Goal: Task Accomplishment & Management: Manage account settings

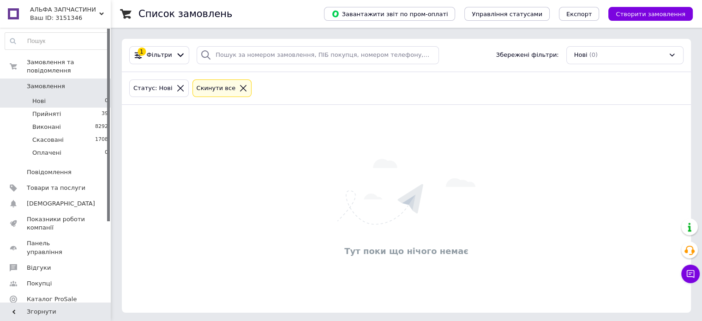
click at [83, 95] on li "Нові 0" at bounding box center [56, 101] width 113 height 13
click at [57, 110] on span "Прийняті" at bounding box center [46, 114] width 29 height 8
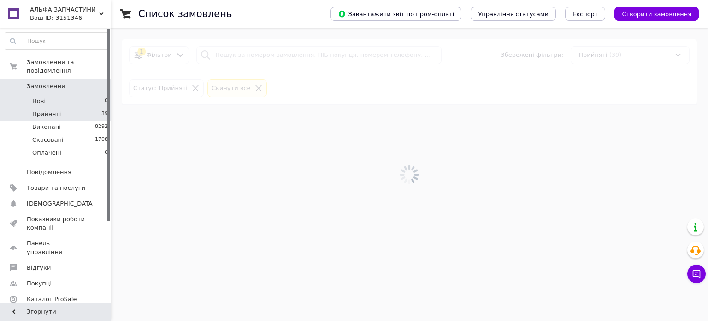
click at [45, 95] on li "Нові 0" at bounding box center [56, 101] width 113 height 13
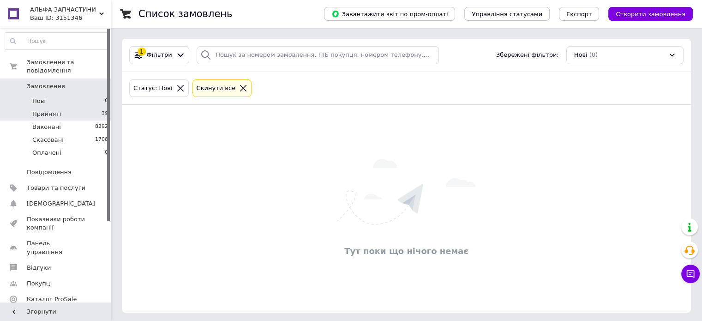
click at [52, 110] on span "Прийняті" at bounding box center [46, 114] width 29 height 8
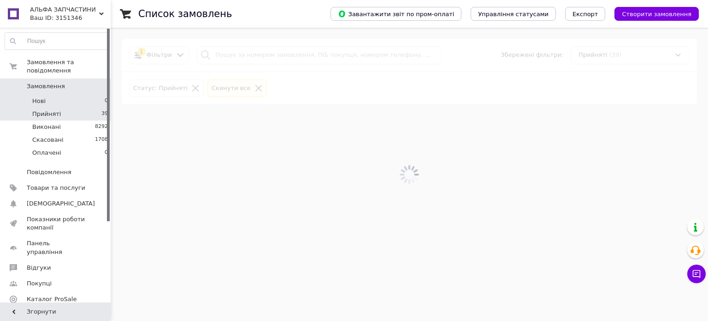
click at [53, 97] on li "Нові 0" at bounding box center [56, 101] width 113 height 13
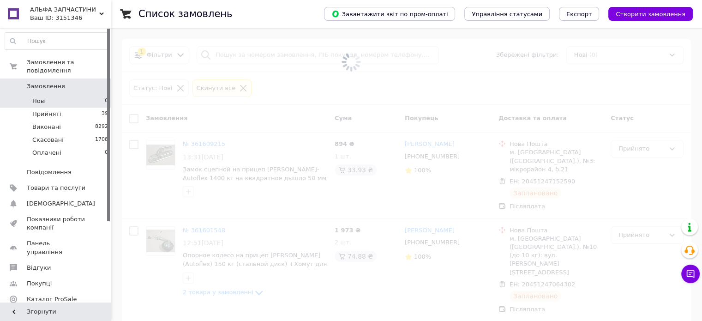
click at [48, 95] on li "Нові 0" at bounding box center [56, 101] width 113 height 13
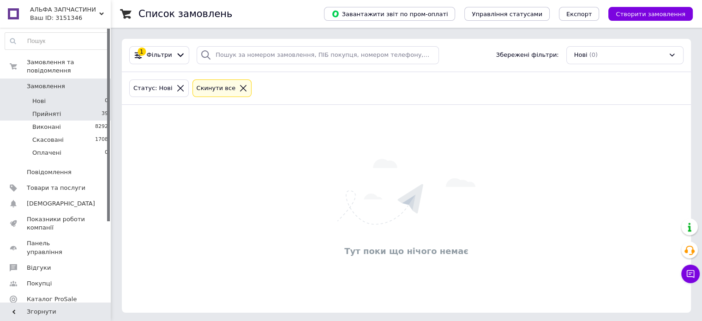
click at [83, 107] on li "Прийняті 39" at bounding box center [56, 113] width 113 height 13
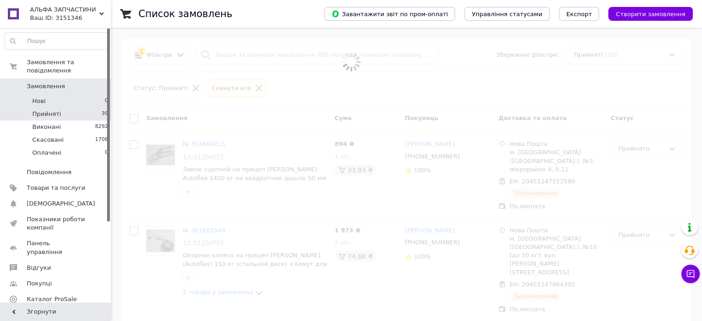
click at [74, 96] on li "Нові 0" at bounding box center [56, 101] width 113 height 13
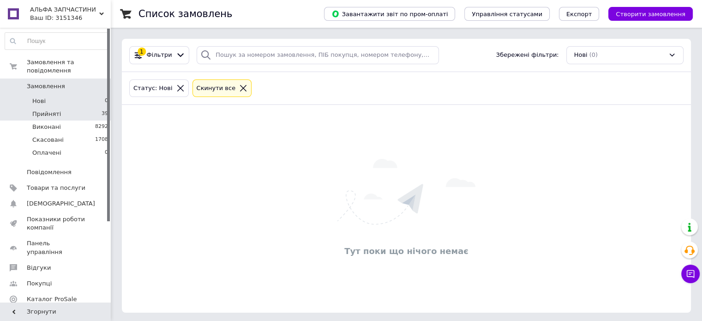
click at [79, 107] on li "Прийняті 39" at bounding box center [56, 113] width 113 height 13
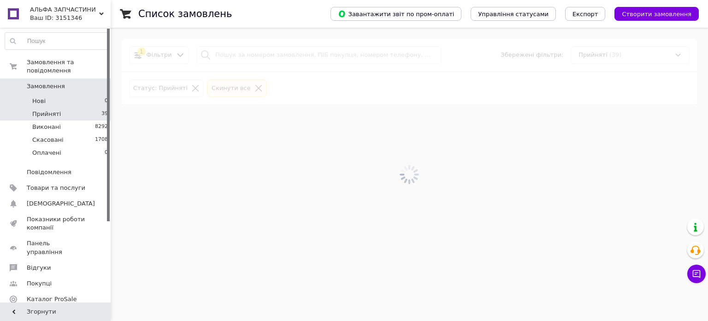
click at [70, 95] on li "Нові 0" at bounding box center [56, 101] width 113 height 13
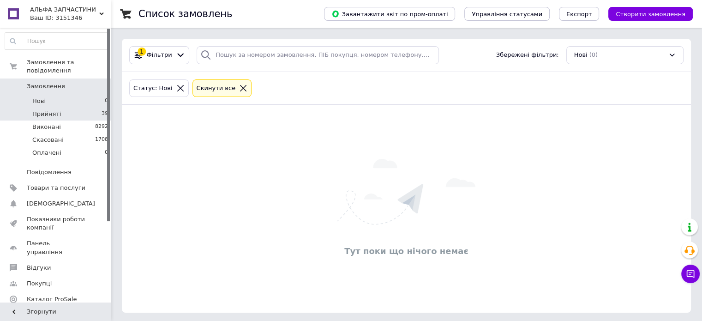
click at [62, 107] on li "Прийняті 39" at bounding box center [56, 113] width 113 height 13
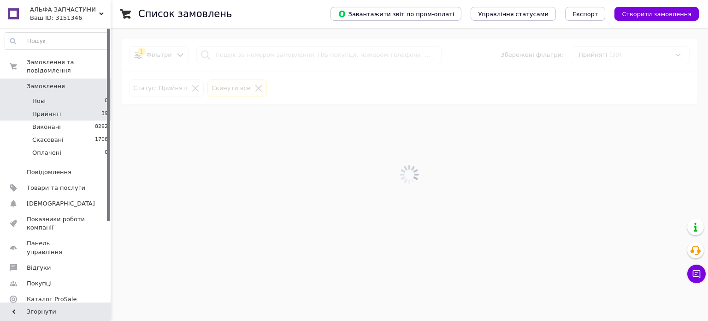
click at [59, 96] on li "Нові 0" at bounding box center [56, 101] width 113 height 13
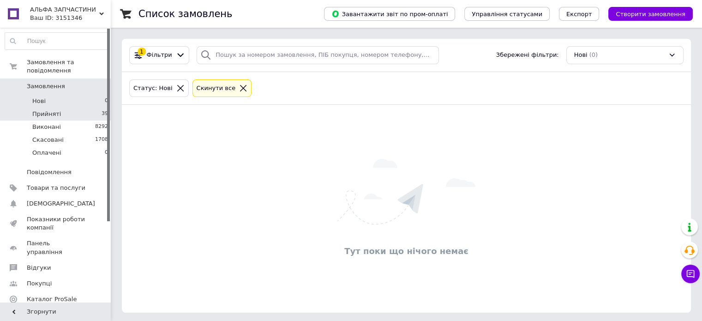
click at [90, 107] on li "Прийняті 39" at bounding box center [56, 113] width 113 height 13
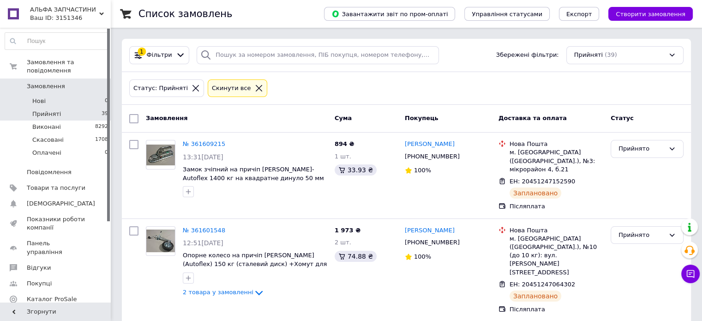
click at [60, 95] on li "Нові 0" at bounding box center [56, 101] width 113 height 13
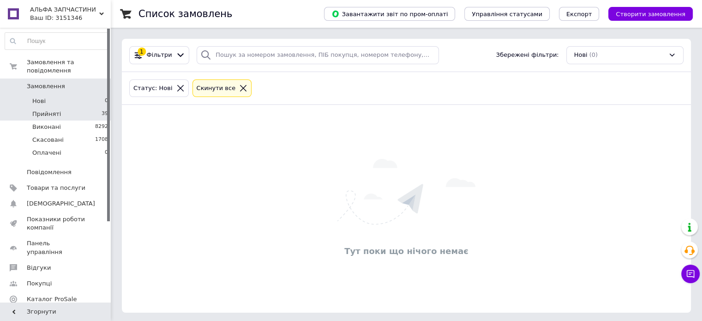
click at [67, 107] on li "Прийняті 39" at bounding box center [56, 113] width 113 height 13
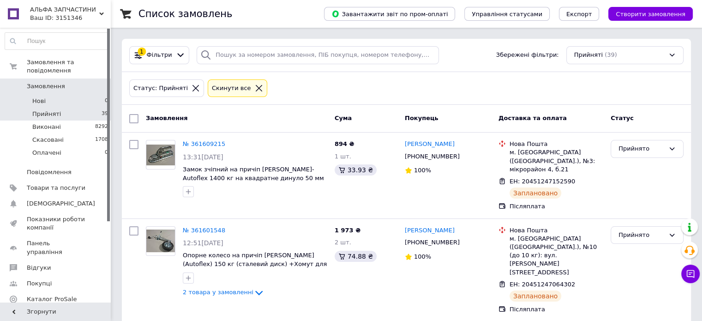
click at [88, 95] on li "Нові 0" at bounding box center [56, 101] width 113 height 13
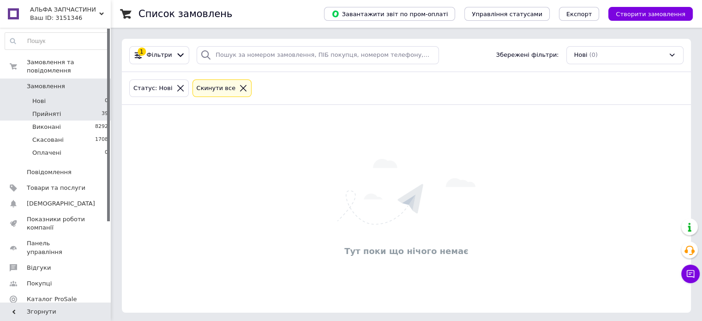
click at [82, 110] on li "Прийняті 39" at bounding box center [56, 113] width 113 height 13
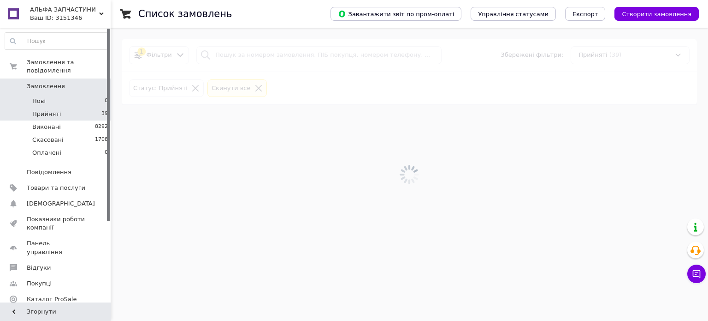
click at [76, 95] on li "Нові 0" at bounding box center [56, 101] width 113 height 13
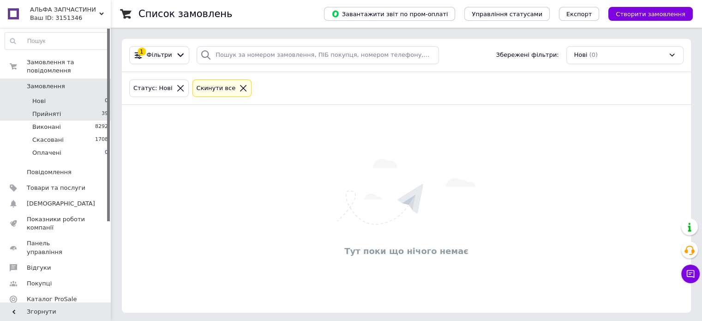
click at [74, 107] on li "Прийняті 39" at bounding box center [56, 113] width 113 height 13
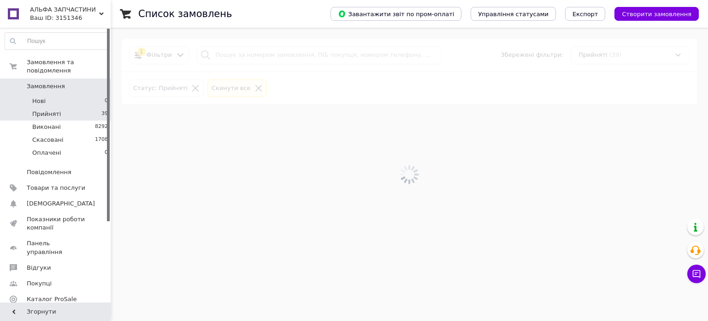
click at [72, 95] on li "Нові 0" at bounding box center [56, 101] width 113 height 13
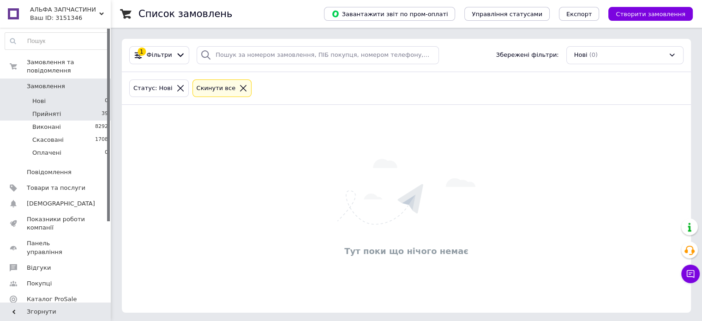
click at [65, 107] on li "Прийняті 39" at bounding box center [56, 113] width 113 height 13
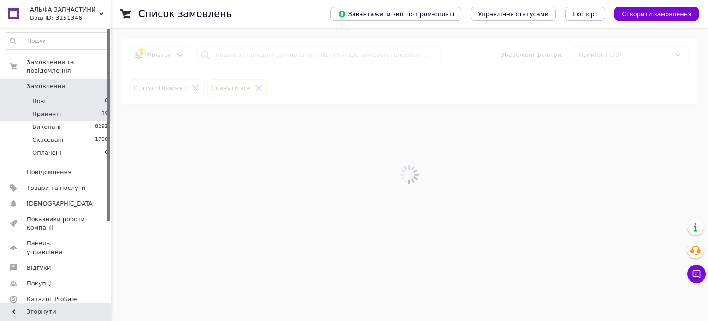
click at [58, 95] on li "Нові 0" at bounding box center [56, 101] width 113 height 13
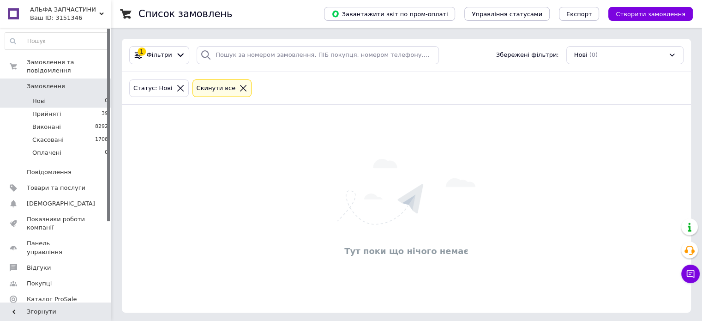
click at [56, 95] on li "Нові 0" at bounding box center [56, 101] width 113 height 13
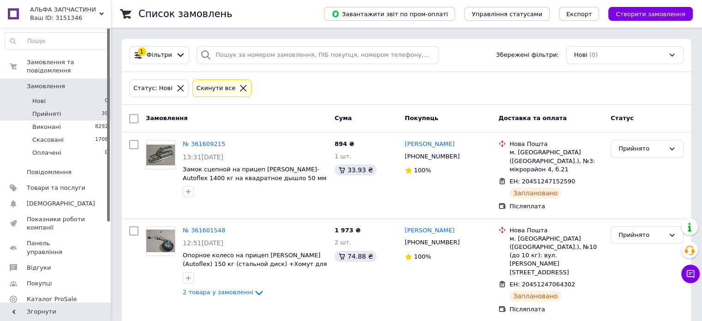
click at [75, 108] on li "Прийняті 39" at bounding box center [56, 113] width 113 height 13
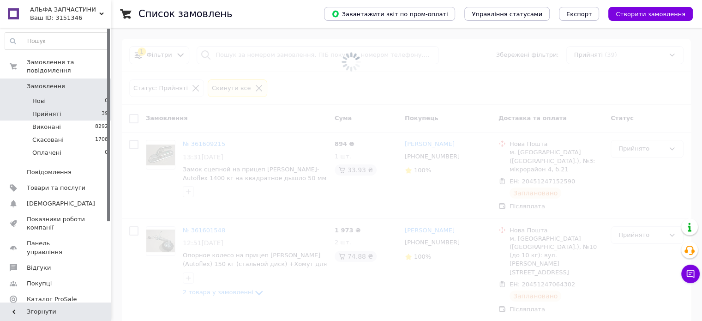
click at [65, 95] on li "Нові 0" at bounding box center [56, 101] width 113 height 13
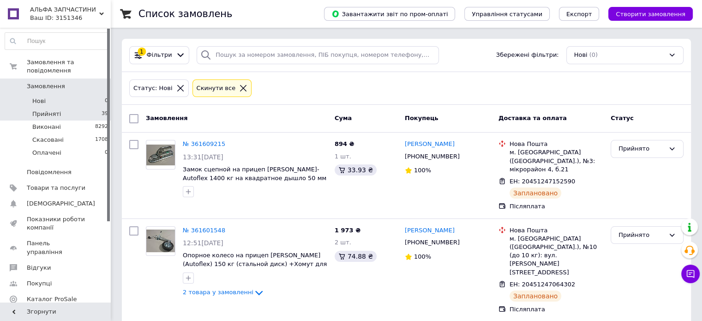
click at [85, 107] on li "Прийняті 39" at bounding box center [56, 113] width 113 height 13
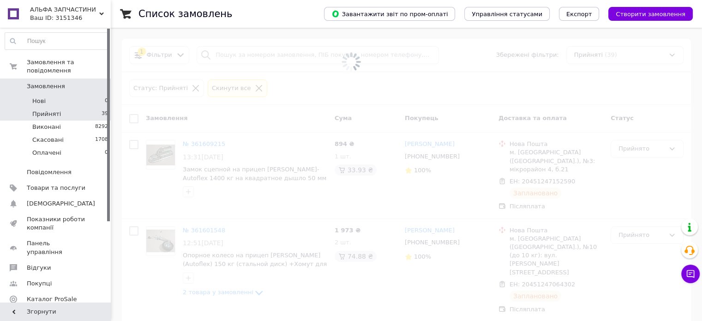
click at [78, 95] on li "Нові 0" at bounding box center [56, 101] width 113 height 13
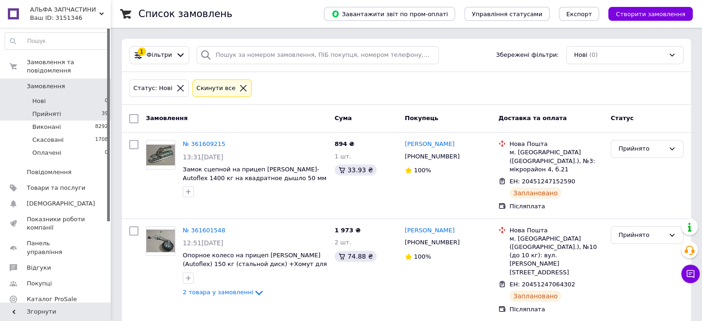
click at [61, 107] on li "Прийняті 39" at bounding box center [56, 113] width 113 height 13
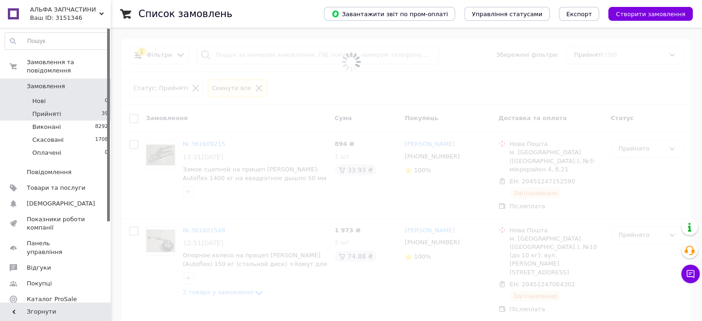
click at [61, 95] on li "Нові 0" at bounding box center [56, 101] width 113 height 13
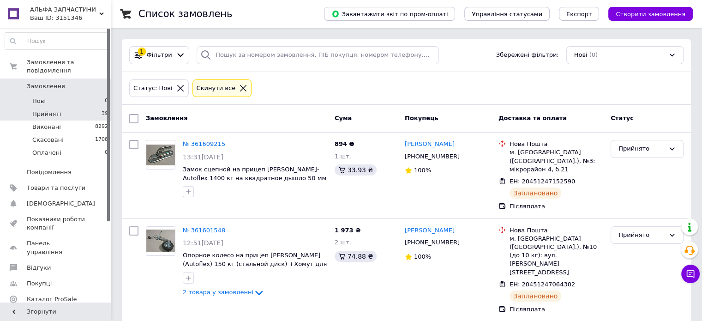
click at [83, 108] on li "Прийняті 39" at bounding box center [56, 113] width 113 height 13
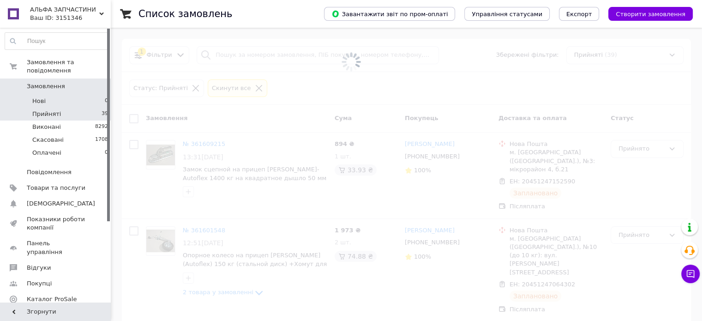
click at [74, 95] on li "Нові 0" at bounding box center [56, 101] width 113 height 13
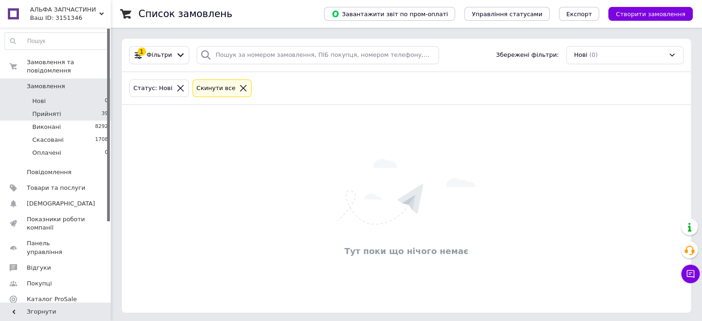
click at [77, 108] on li "Прийняті 39" at bounding box center [56, 113] width 113 height 13
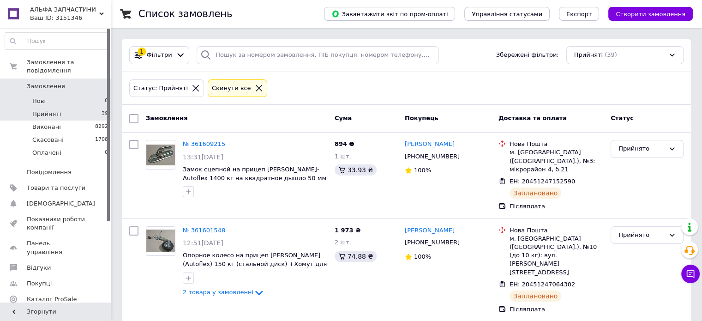
click at [77, 97] on li "Нові 0" at bounding box center [56, 101] width 113 height 13
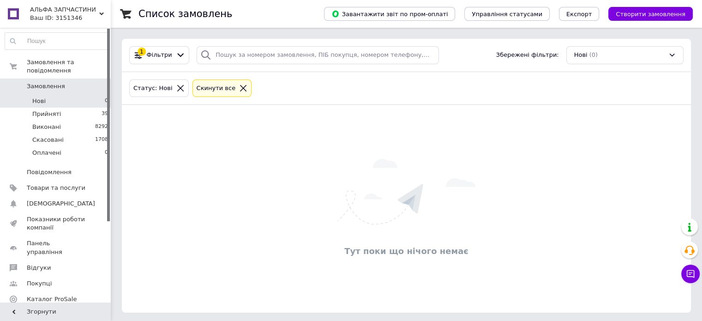
click at [60, 8] on span "АЛЬФА ЗАПЧАСТИНИ" at bounding box center [64, 10] width 69 height 8
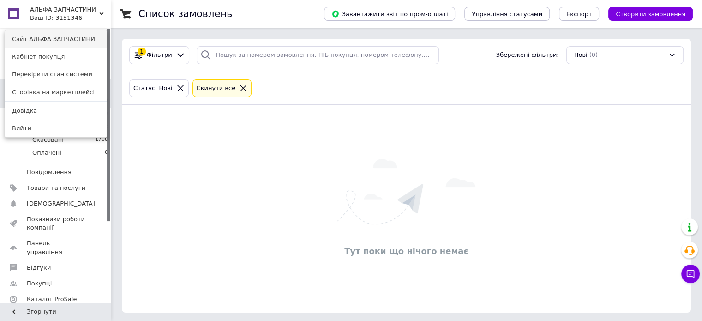
click at [63, 38] on link "Сайт АЛЬФА ЗАПЧАСТИНИ" at bounding box center [55, 39] width 101 height 18
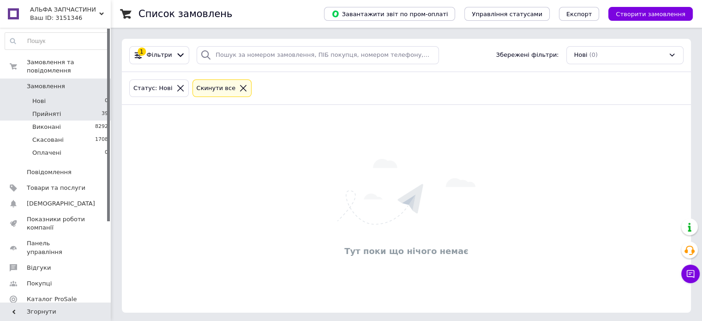
click at [87, 107] on li "Прийняті 39" at bounding box center [56, 113] width 113 height 13
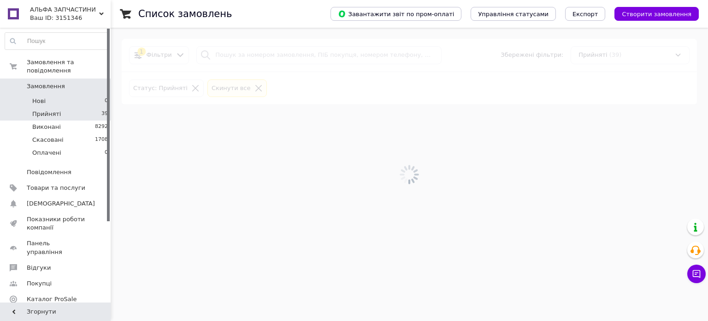
click at [87, 95] on li "Нові 0" at bounding box center [56, 101] width 113 height 13
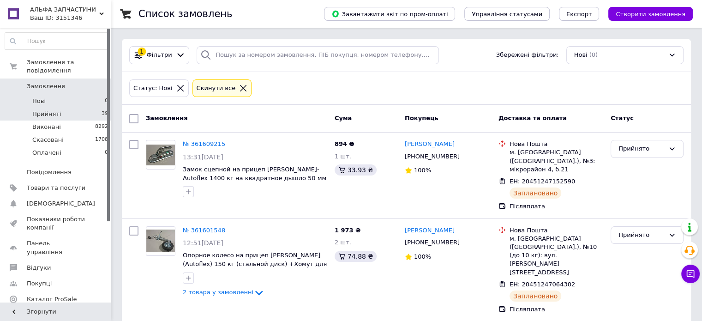
click at [71, 107] on li "Прийняті 39" at bounding box center [56, 113] width 113 height 13
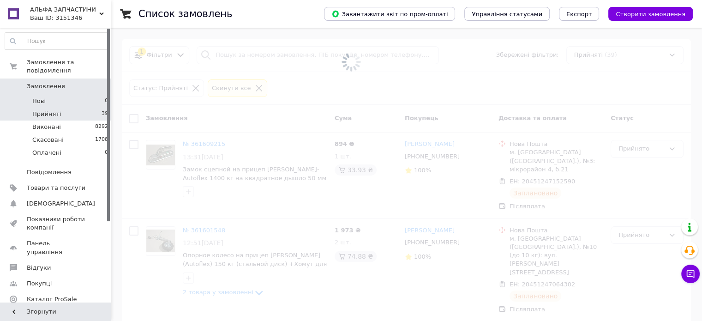
click at [72, 95] on li "Нові 0" at bounding box center [56, 101] width 113 height 13
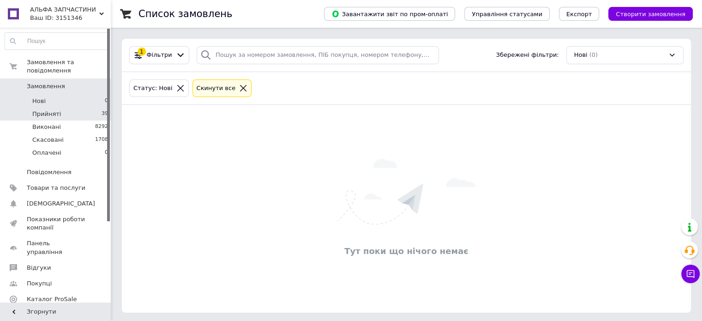
click at [72, 107] on li "Прийняті 39" at bounding box center [56, 113] width 113 height 13
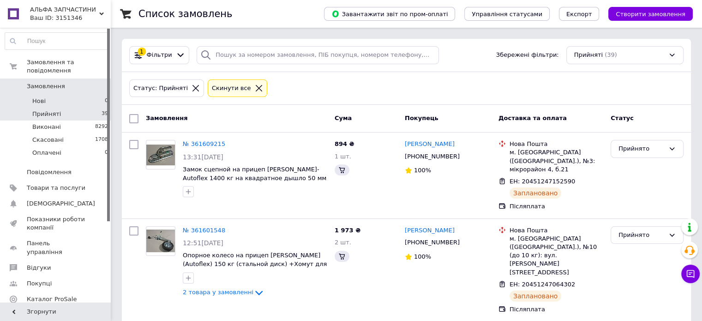
click at [77, 95] on li "Нові 0" at bounding box center [56, 101] width 113 height 13
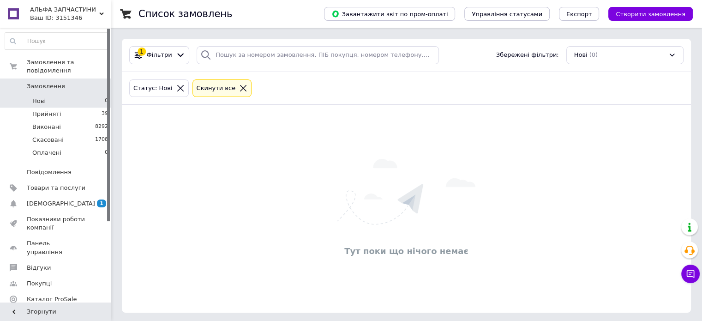
click at [53, 95] on li "Нові 0" at bounding box center [56, 101] width 113 height 13
click at [52, 110] on span "Прийняті" at bounding box center [46, 114] width 29 height 8
click at [65, 147] on li "Оплачені 0" at bounding box center [56, 155] width 113 height 18
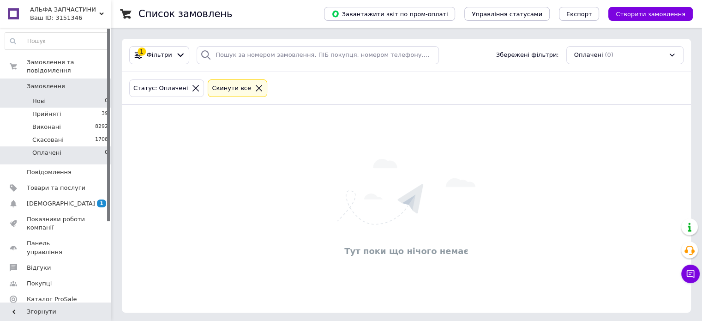
click at [64, 95] on li "Нові 0" at bounding box center [56, 101] width 113 height 13
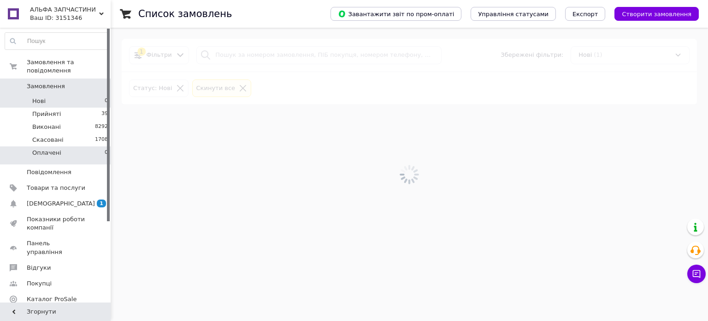
click at [48, 149] on span "Оплачені" at bounding box center [46, 153] width 29 height 8
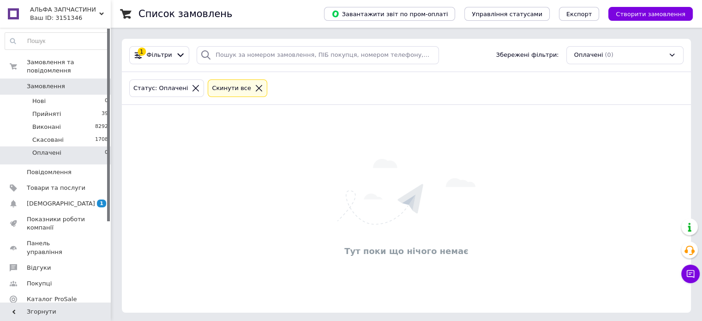
click at [48, 146] on li "Оплачені 0" at bounding box center [56, 155] width 113 height 18
click at [62, 82] on span "Замовлення" at bounding box center [56, 86] width 59 height 8
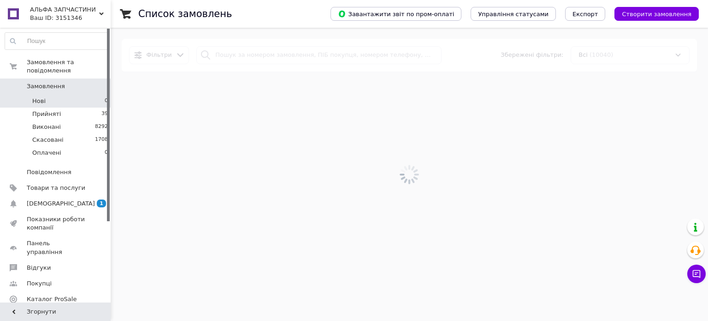
click at [61, 95] on li "Нові 0" at bounding box center [56, 101] width 113 height 13
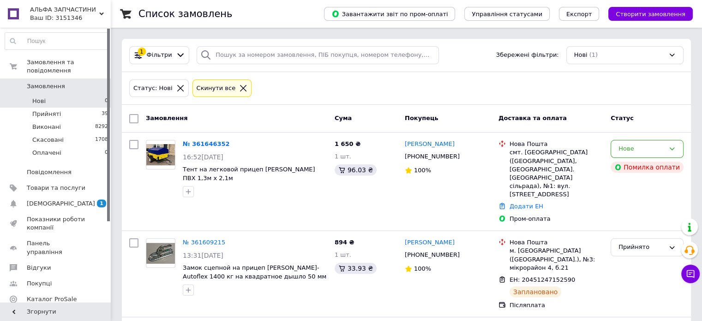
click at [204, 142] on link "№ 361646352" at bounding box center [206, 143] width 47 height 7
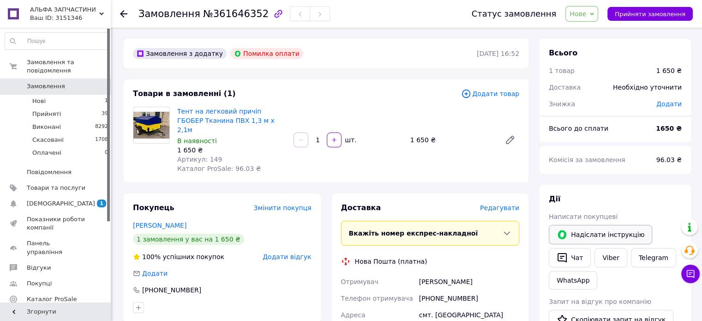
click at [585, 240] on button "Надіслати інструкцію" at bounding box center [599, 234] width 103 height 19
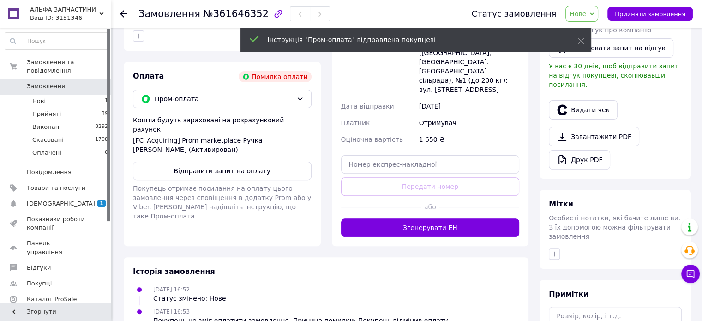
scroll to position [277, 0]
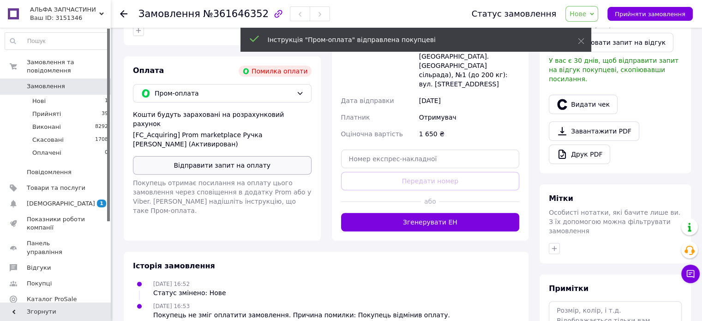
click at [227, 156] on button "Відправити запит на оплату" at bounding box center [222, 165] width 179 height 18
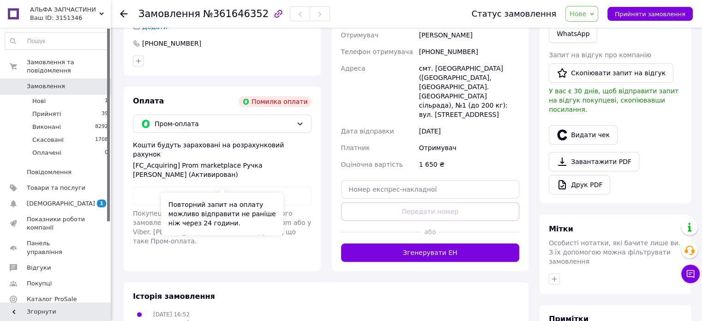
scroll to position [231, 0]
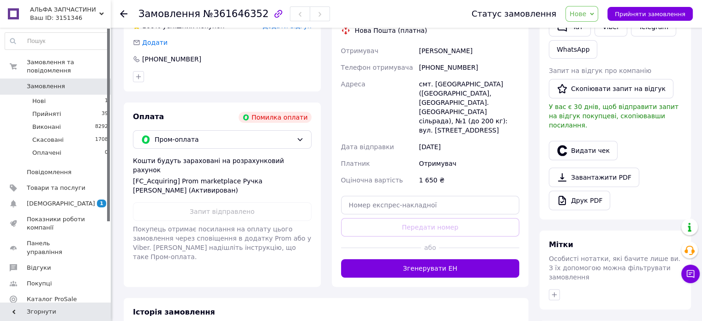
click at [183, 176] on div "[FC_Acquiring] Prom marketplace Ручка Анастасія Геннадіївна (Активирован)" at bounding box center [222, 185] width 179 height 18
click at [205, 176] on div "[FC_Acquiring] Prom marketplace Ручка Анастасія Геннадіївна (Активирован)" at bounding box center [222, 185] width 179 height 18
click at [87, 95] on li "Нові 1" at bounding box center [56, 101] width 113 height 13
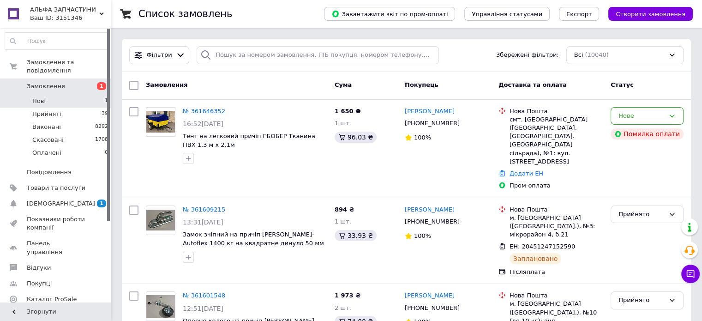
click at [84, 96] on li "Нові 1" at bounding box center [56, 101] width 113 height 13
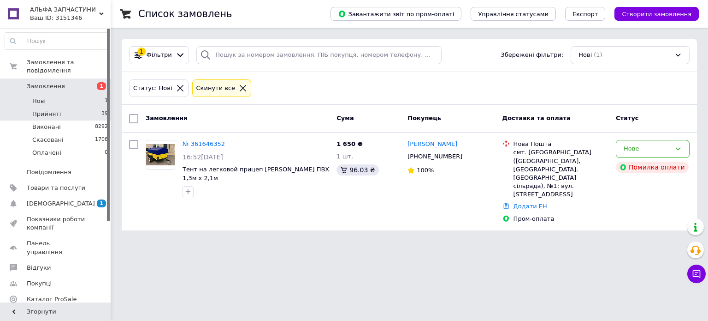
click at [63, 107] on li "Прийняті 39" at bounding box center [56, 113] width 113 height 13
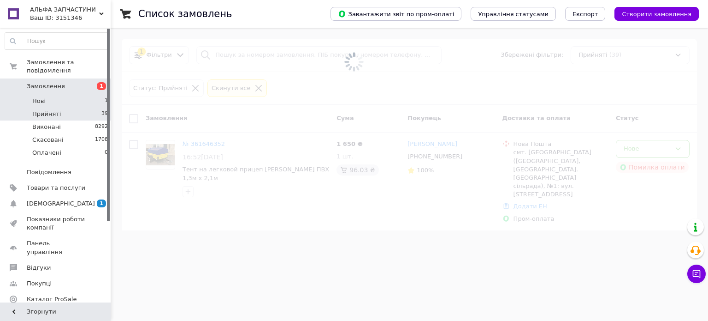
click at [60, 95] on li "Нові 1" at bounding box center [56, 101] width 113 height 13
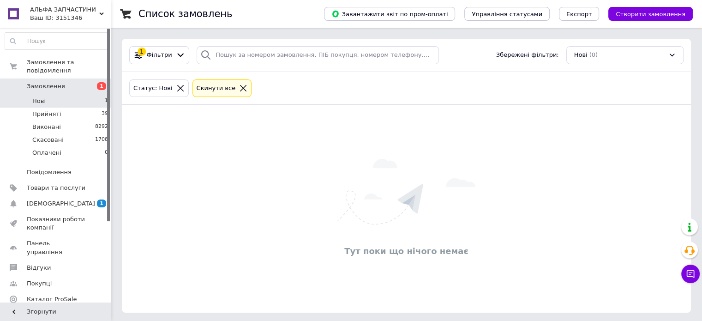
click at [57, 95] on li "Нові 1" at bounding box center [56, 101] width 113 height 13
click at [69, 107] on li "Прийняті 39" at bounding box center [56, 113] width 113 height 13
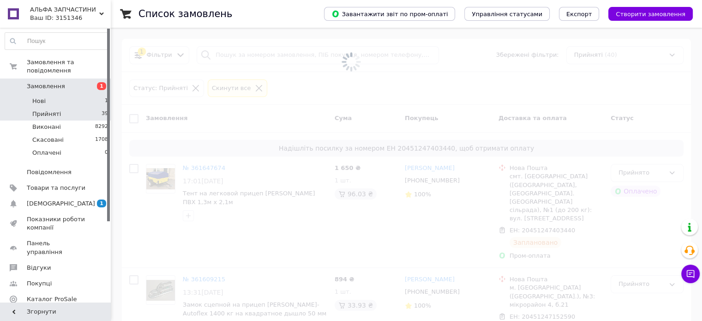
click at [68, 95] on li "Нові 1" at bounding box center [56, 101] width 113 height 13
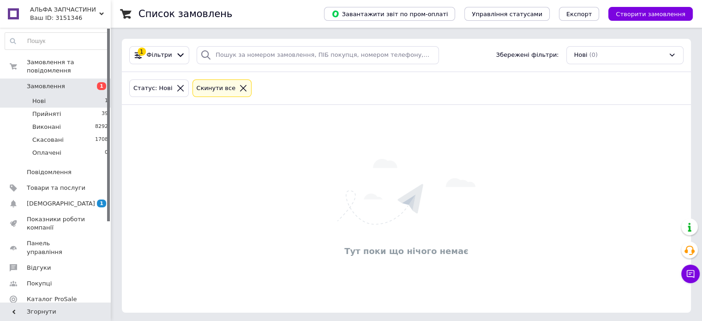
click at [93, 95] on li "Нові 1" at bounding box center [56, 101] width 113 height 13
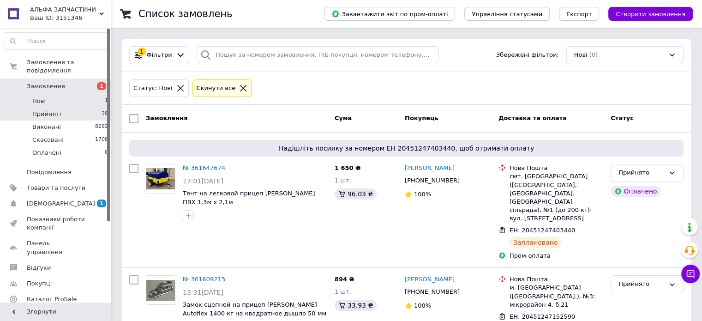
click at [93, 107] on li "Прийняті 39" at bounding box center [56, 113] width 113 height 13
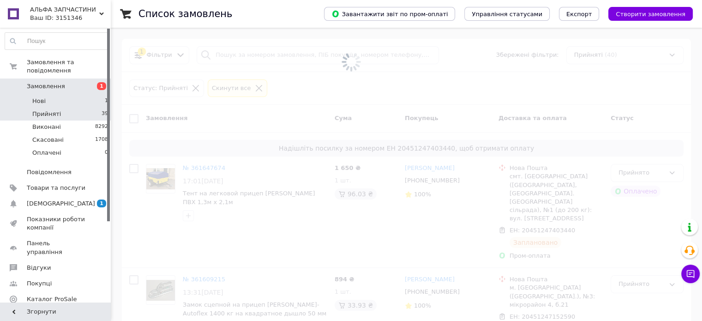
click at [85, 95] on li "Нові 1" at bounding box center [56, 101] width 113 height 13
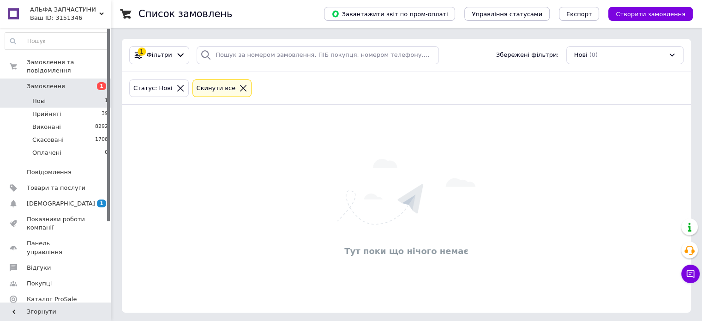
click at [83, 95] on li "Нові 1" at bounding box center [56, 101] width 113 height 13
click at [65, 146] on li "Оплачені 0" at bounding box center [56, 155] width 113 height 18
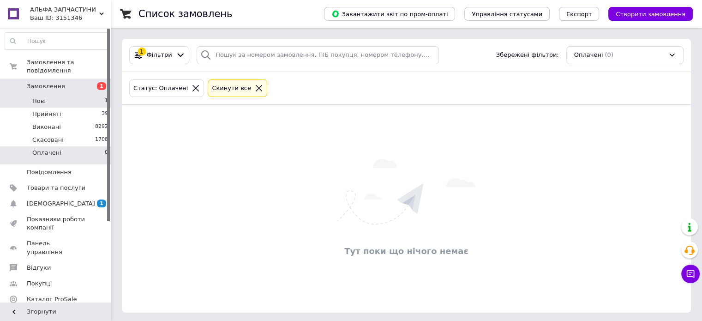
click at [61, 96] on li "Нові 1" at bounding box center [56, 101] width 113 height 13
click at [68, 95] on li "Нові 0" at bounding box center [56, 101] width 113 height 13
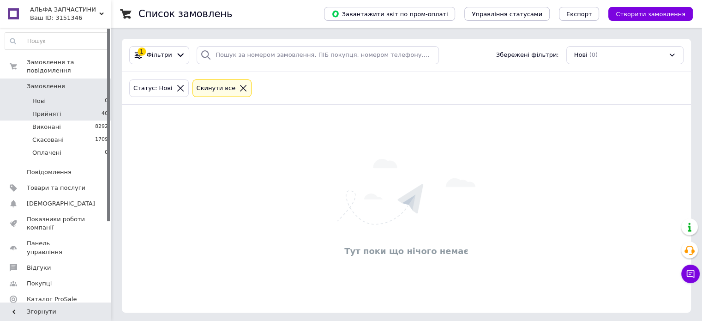
click at [93, 107] on li "Прийняті 40" at bounding box center [56, 113] width 113 height 13
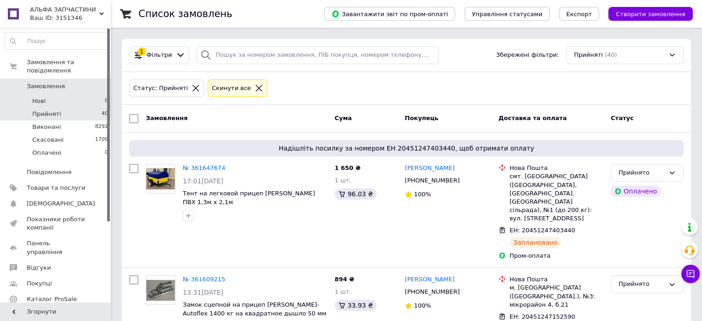
click at [66, 95] on li "Нові 0" at bounding box center [56, 101] width 113 height 13
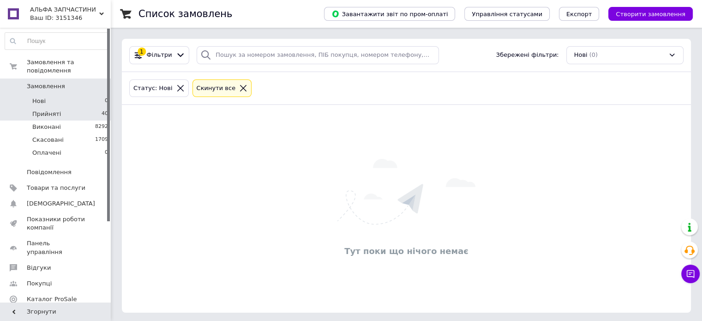
click at [63, 107] on li "Прийняті 40" at bounding box center [56, 113] width 113 height 13
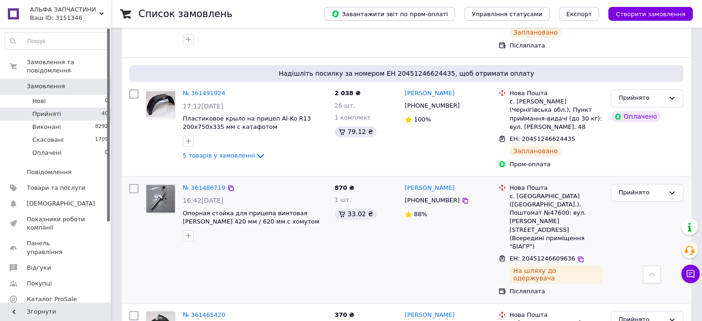
scroll to position [1292, 0]
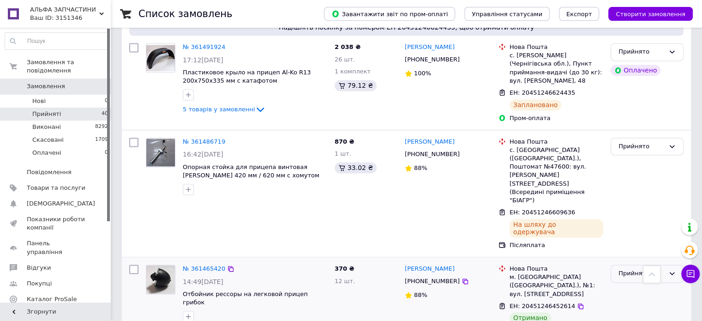
click at [652, 268] on div "Прийнято" at bounding box center [641, 273] width 46 height 10
click at [639, 284] on li "Виконано" at bounding box center [647, 292] width 72 height 17
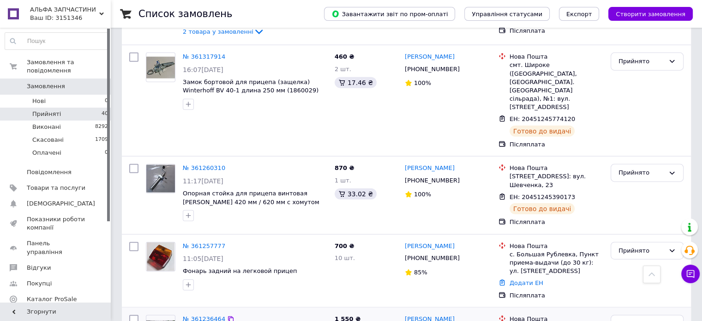
scroll to position [2168, 0]
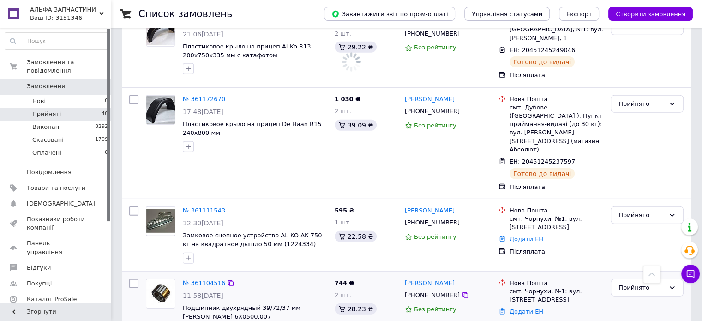
scroll to position [2629, 0]
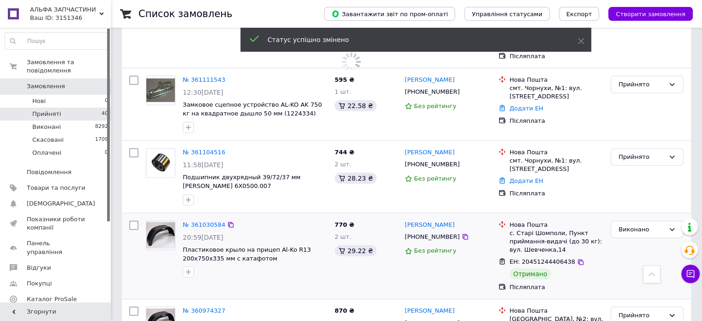
scroll to position [2768, 0]
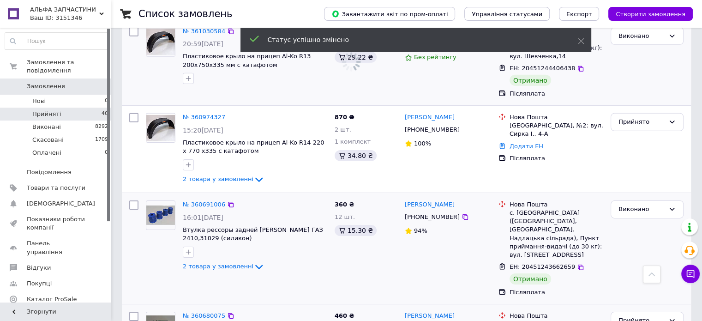
scroll to position [2952, 0]
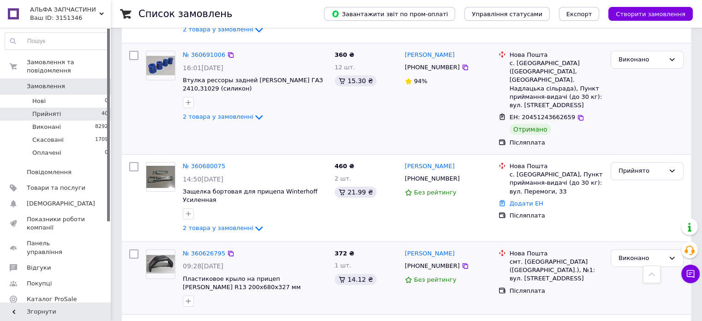
scroll to position [3080, 0]
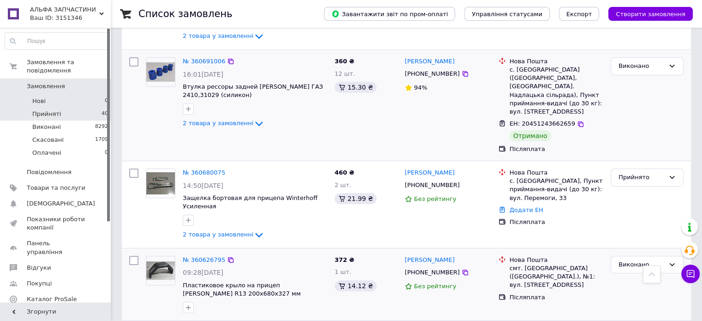
click at [69, 95] on li "Нові 0" at bounding box center [56, 101] width 113 height 13
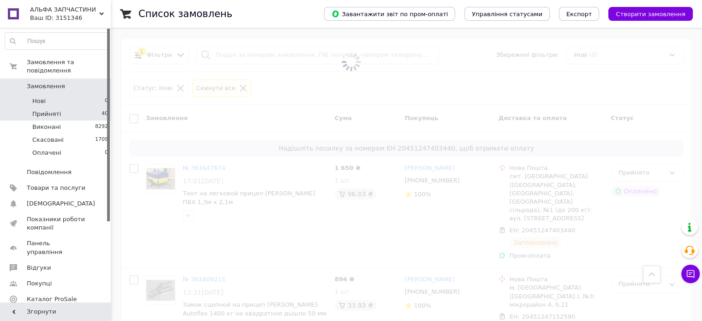
click at [72, 107] on li "Прийняті 40" at bounding box center [56, 113] width 113 height 13
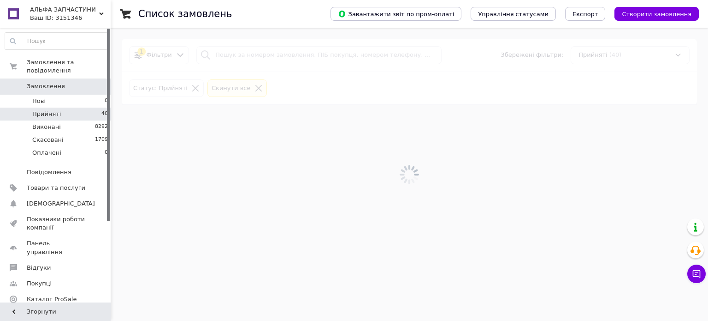
click at [89, 107] on li "Прийняті 40" at bounding box center [56, 113] width 113 height 13
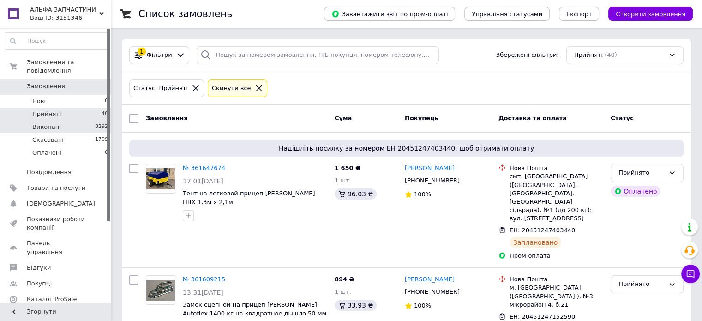
click at [76, 120] on li "Виконані 8292" at bounding box center [56, 126] width 113 height 13
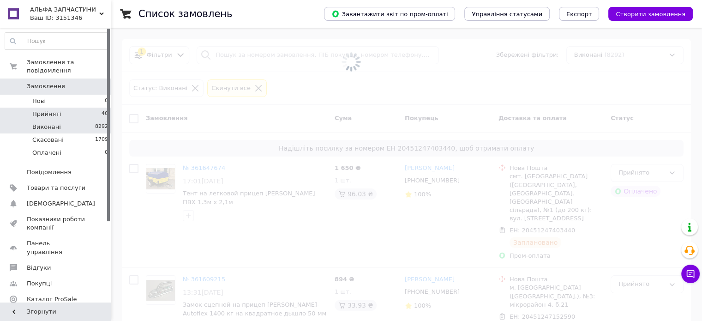
click at [67, 107] on li "Прийняті 40" at bounding box center [56, 113] width 113 height 13
click at [66, 95] on li "Нові 0" at bounding box center [56, 101] width 113 height 13
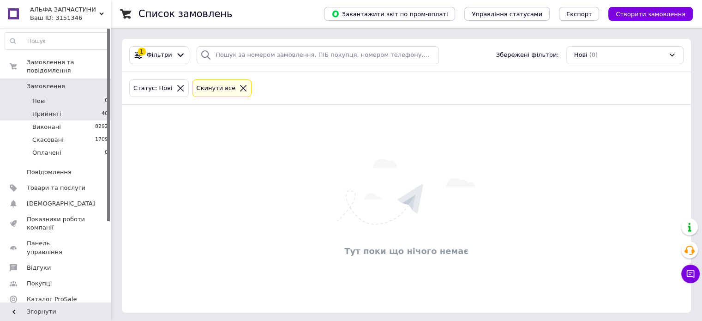
click at [63, 107] on li "Прийняті 40" at bounding box center [56, 113] width 113 height 13
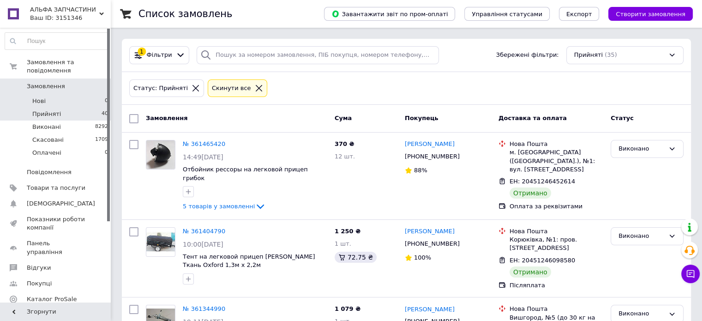
click at [62, 95] on li "Нові 0" at bounding box center [56, 101] width 113 height 13
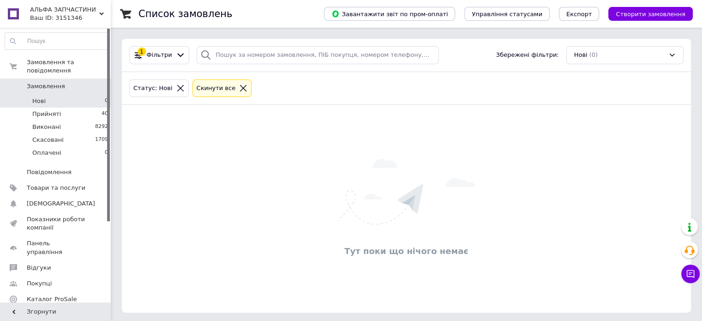
click at [62, 95] on li "Нові 0" at bounding box center [56, 101] width 113 height 13
click at [239, 86] on icon at bounding box center [243, 88] width 8 height 8
